Goal: Task Accomplishment & Management: Complete application form

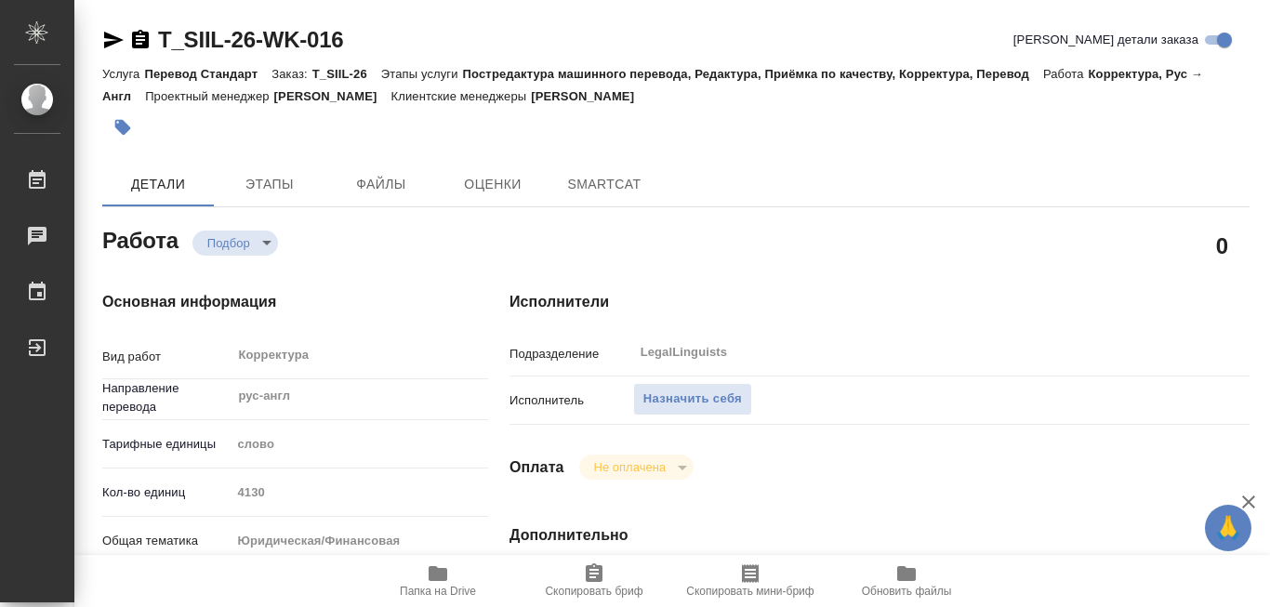
type textarea "x"
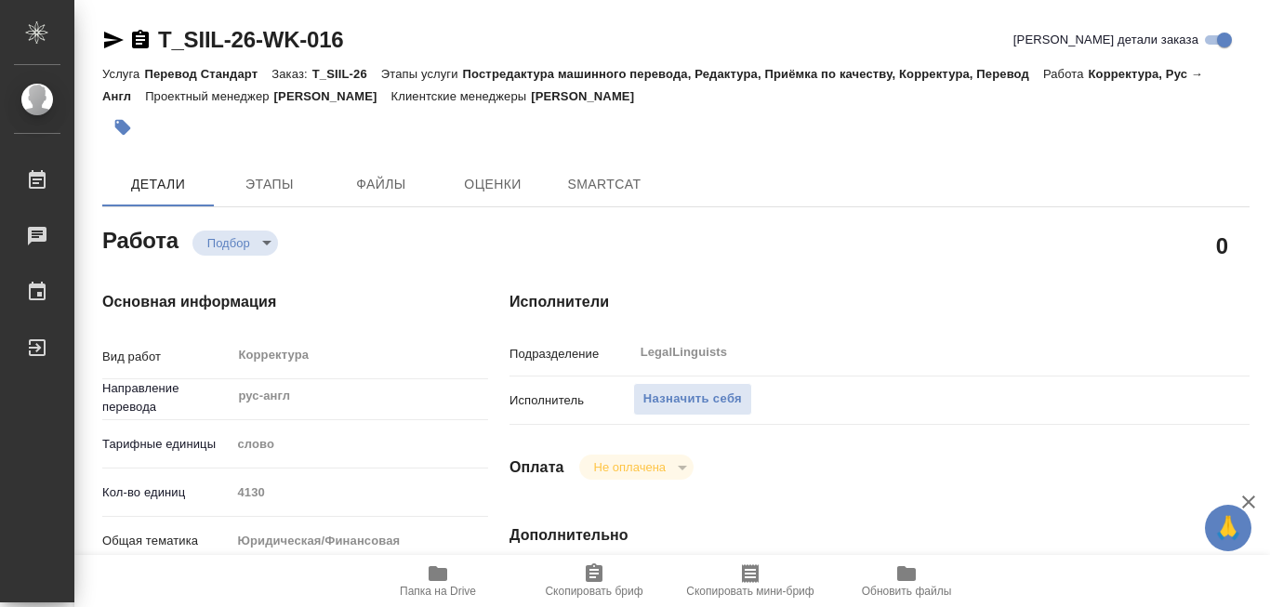
type textarea "x"
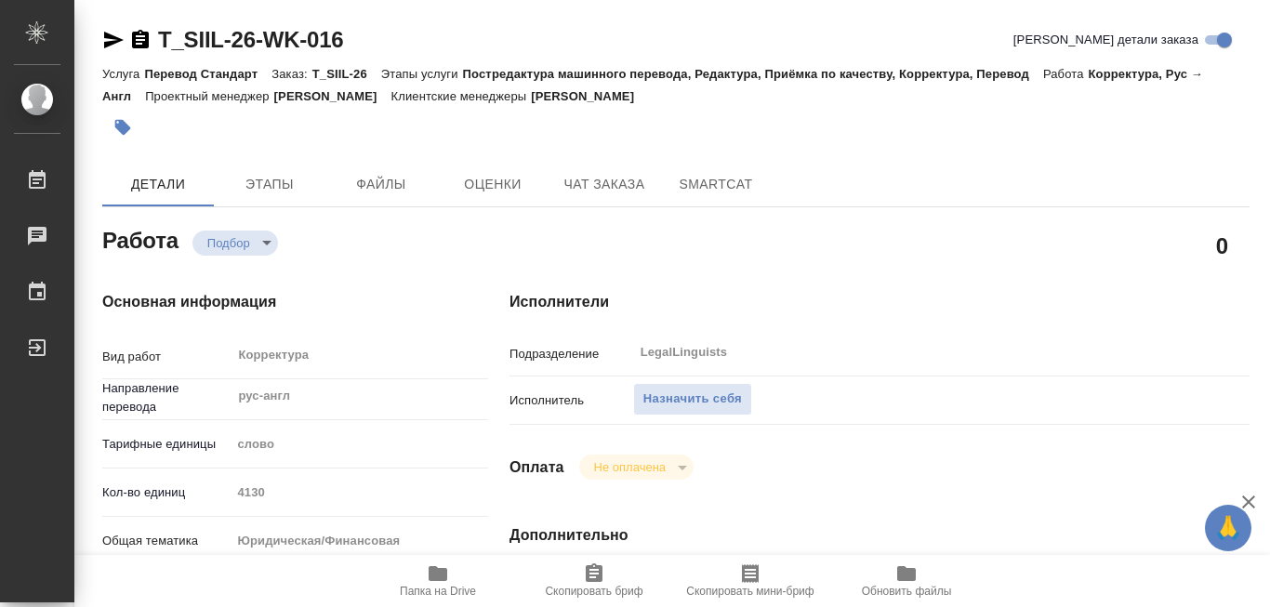
type textarea "x"
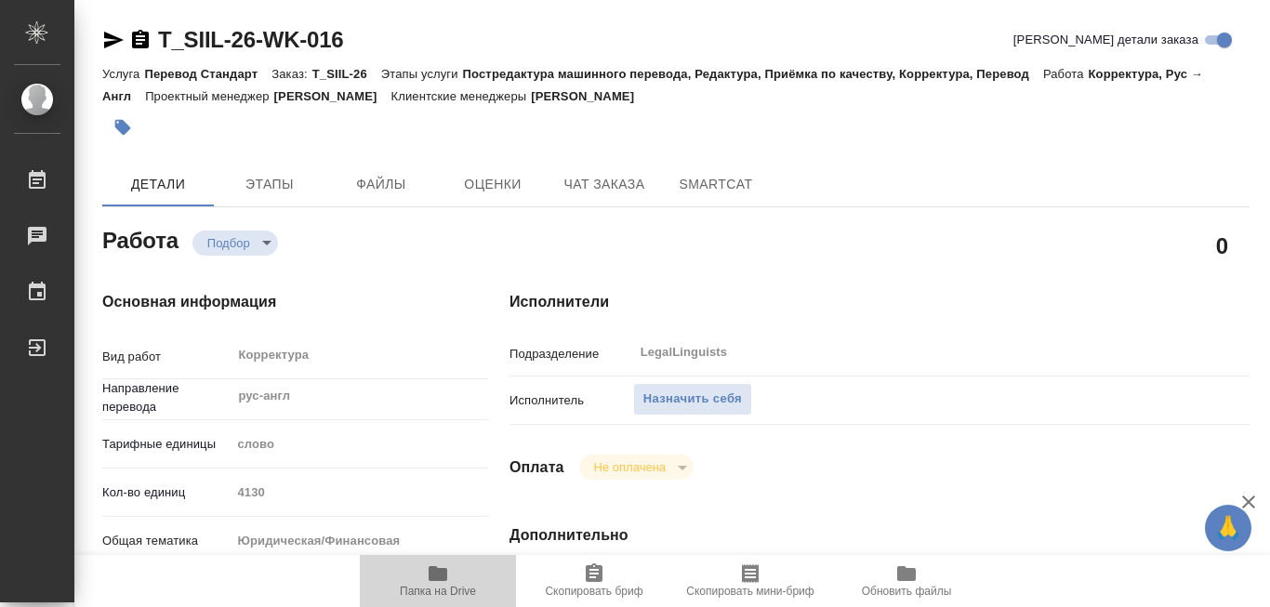
click at [436, 574] on icon "button" at bounding box center [438, 573] width 19 height 15
type textarea "x"
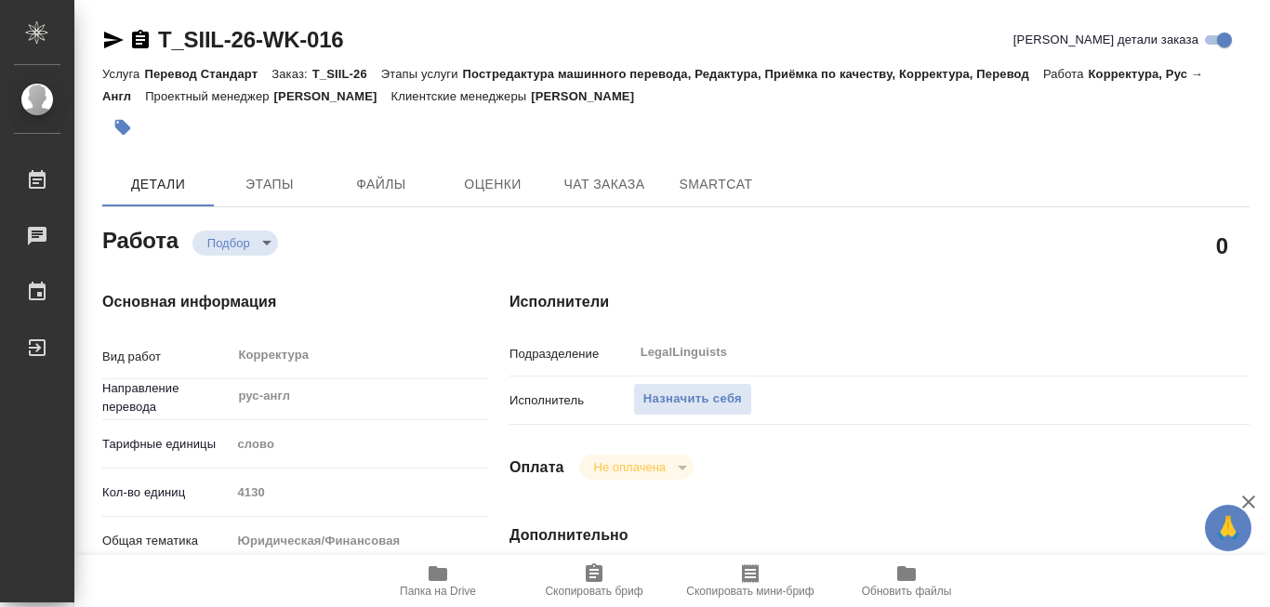
type textarea "x"
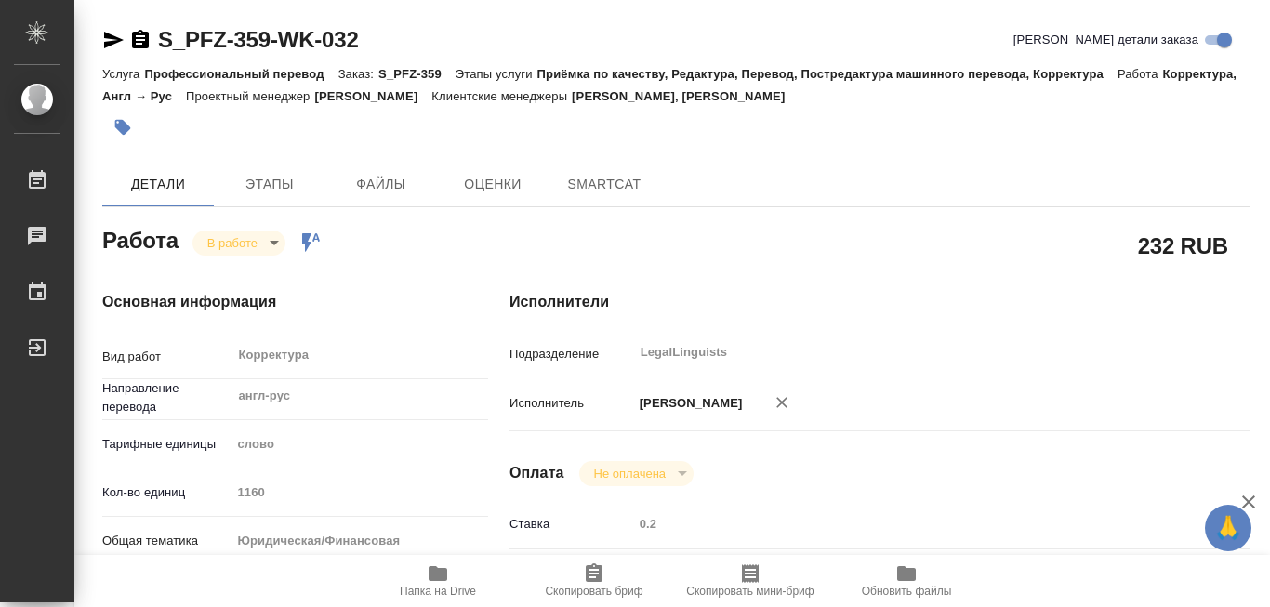
type textarea "x"
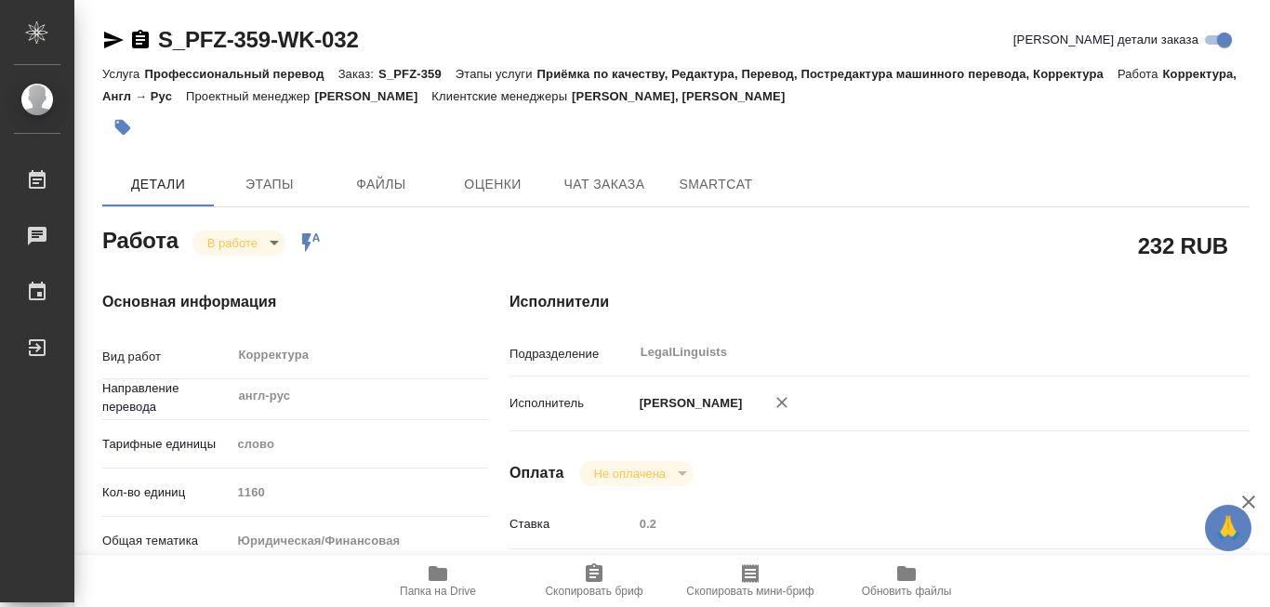
type textarea "x"
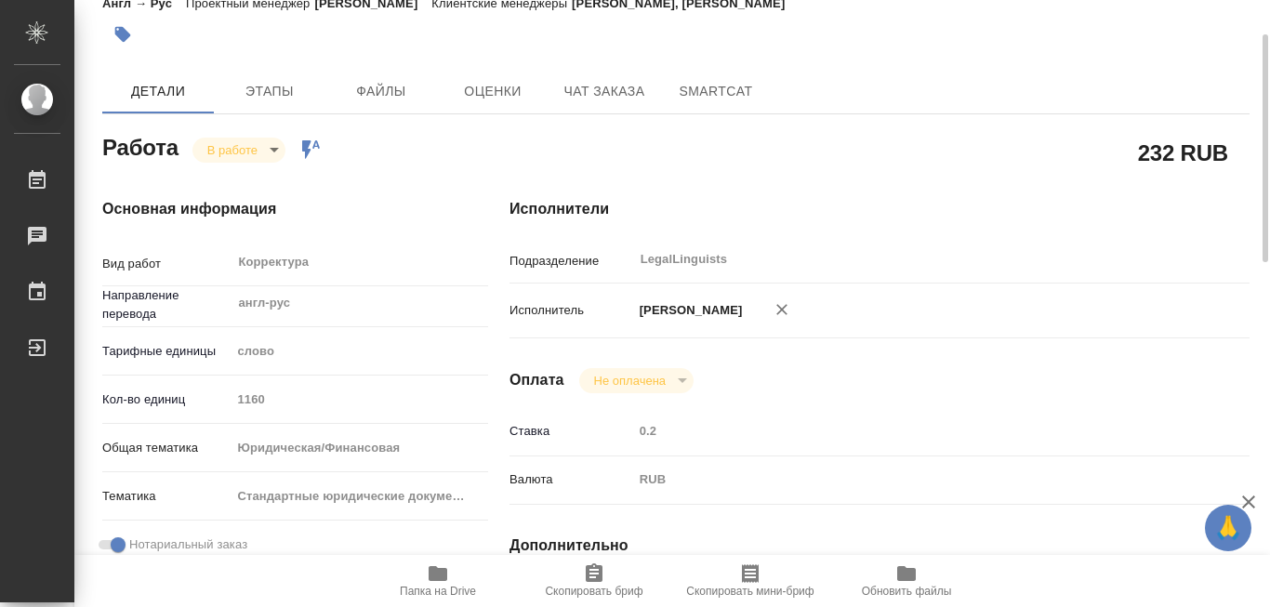
type textarea "x"
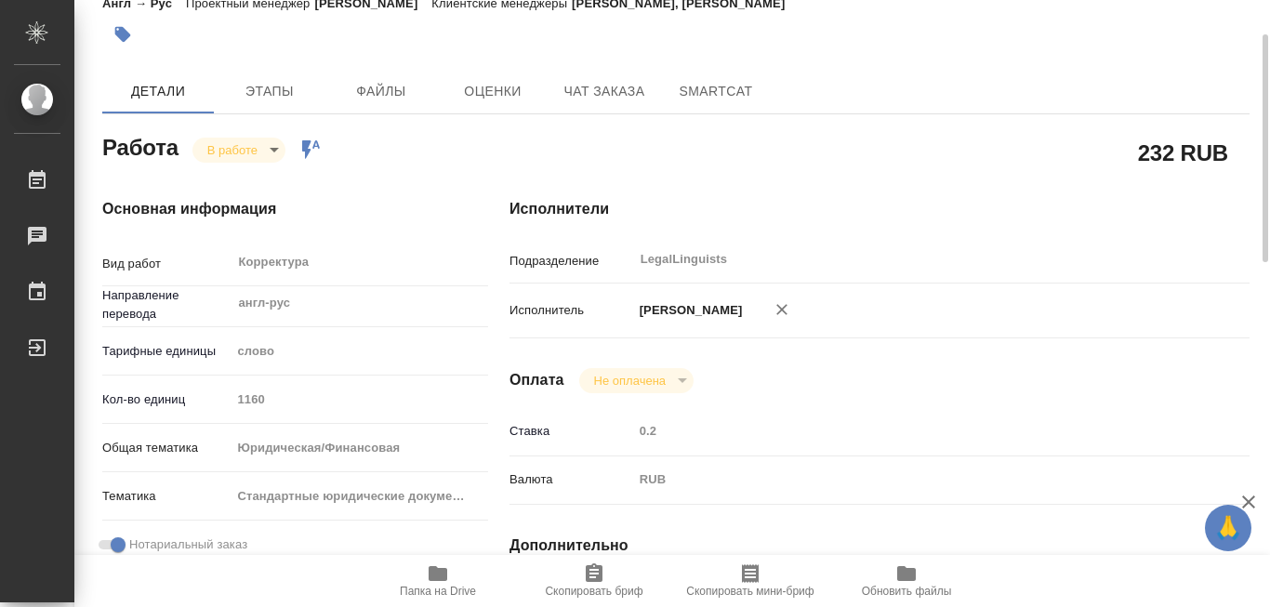
scroll to position [186, 0]
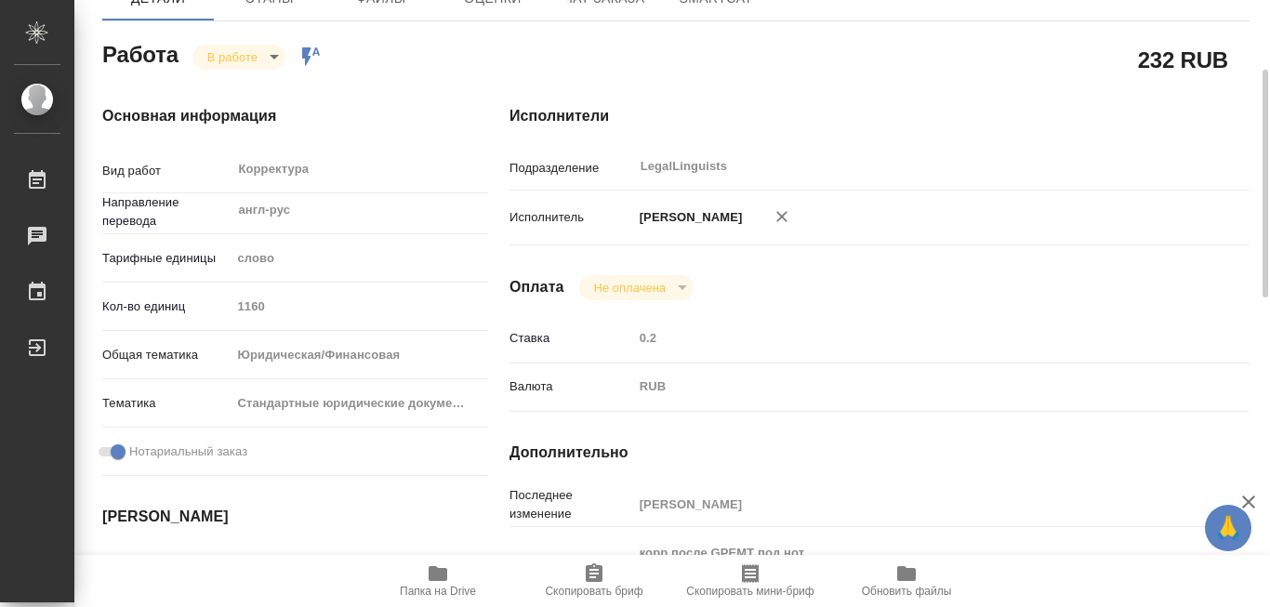
type textarea "x"
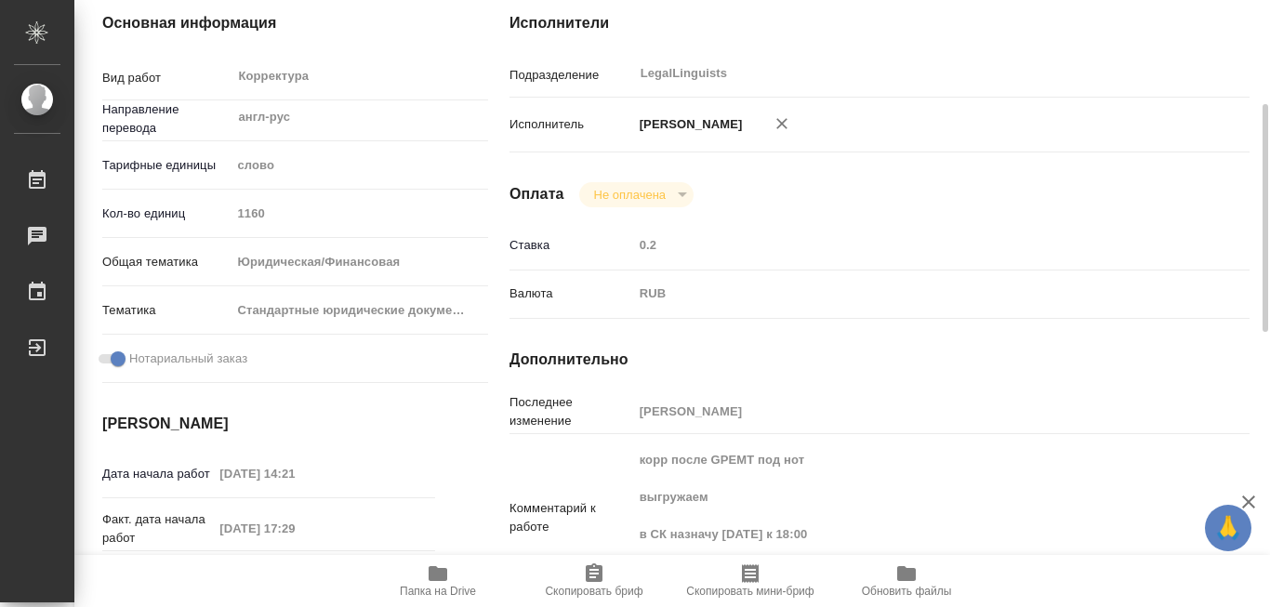
scroll to position [372, 0]
